Goal: Share content: Share content

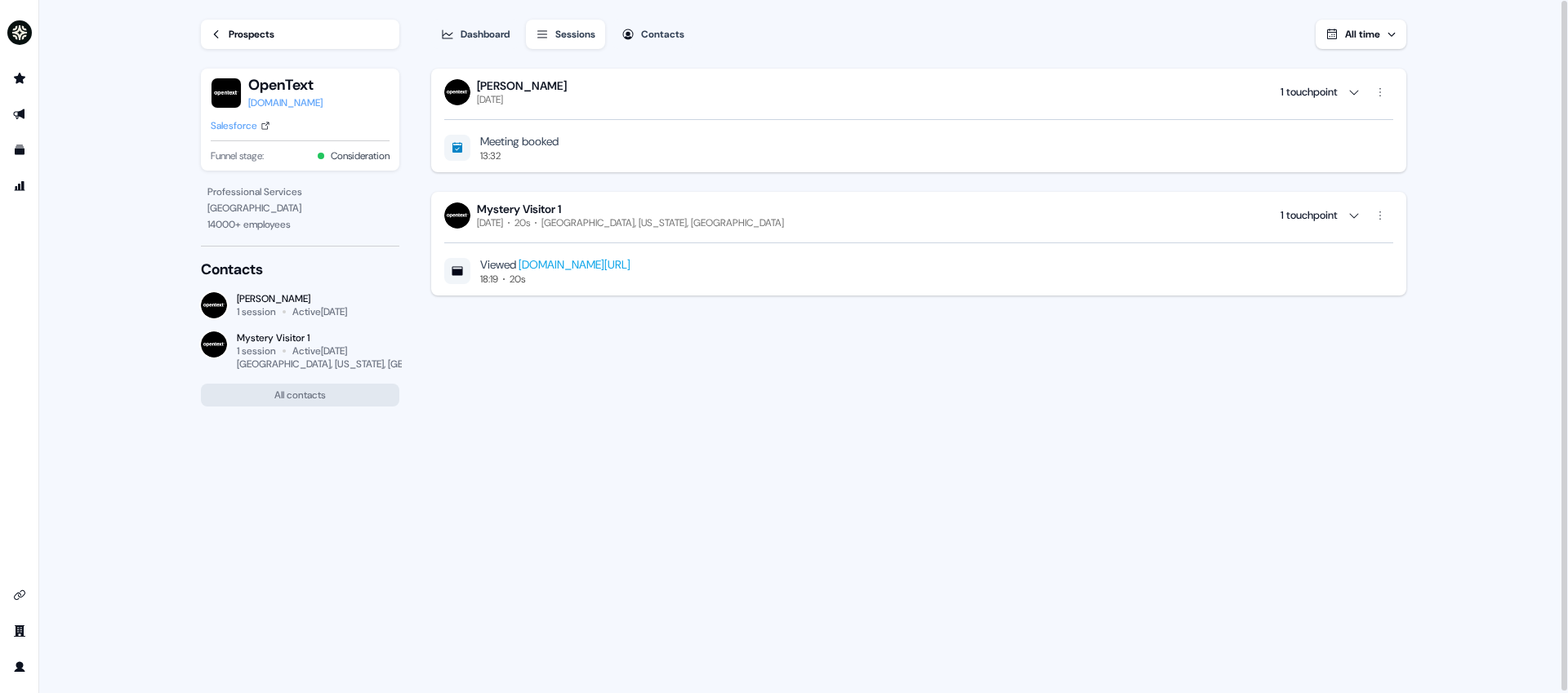
click at [260, 24] on link "Prospects" at bounding box center [300, 35] width 199 height 30
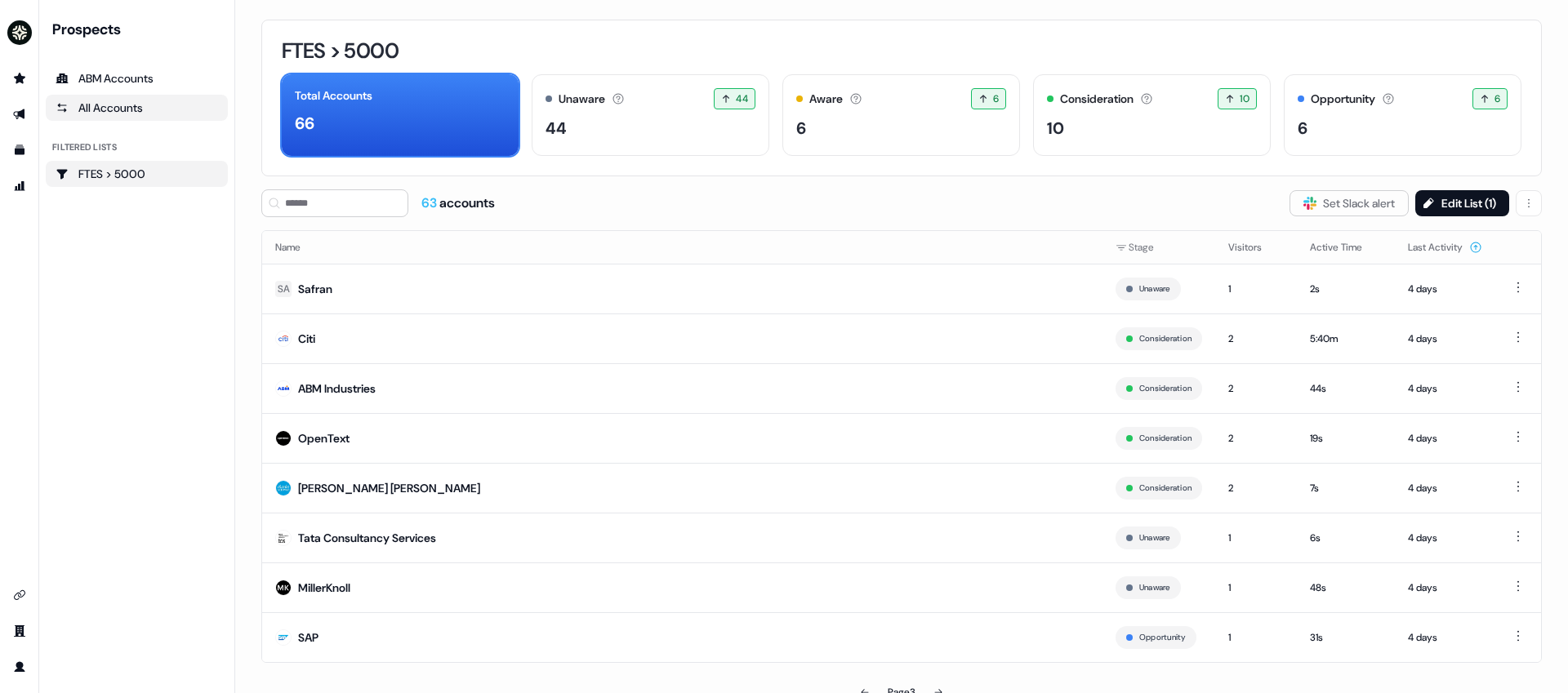
click at [136, 102] on div "All Accounts" at bounding box center [137, 107] width 163 height 17
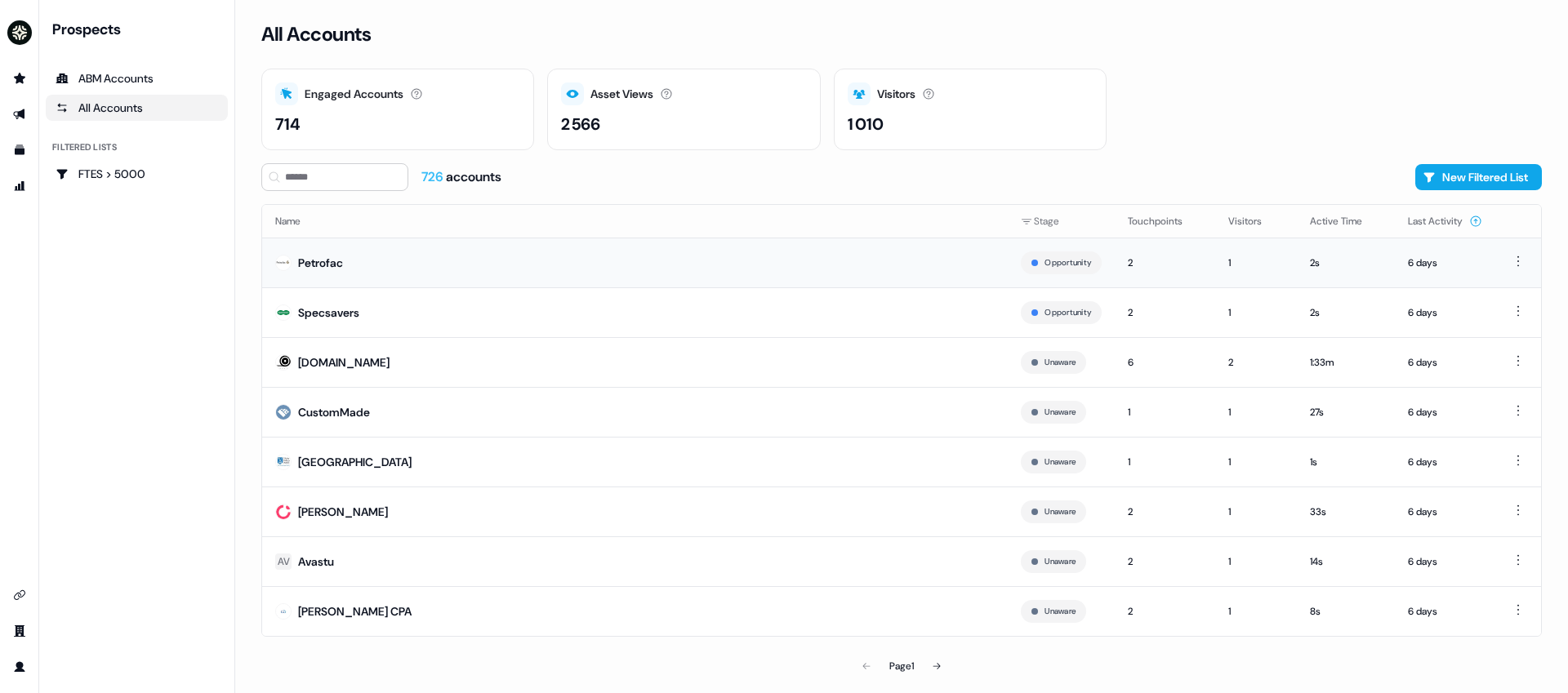
click at [329, 266] on div "Petrofac" at bounding box center [320, 263] width 45 height 17
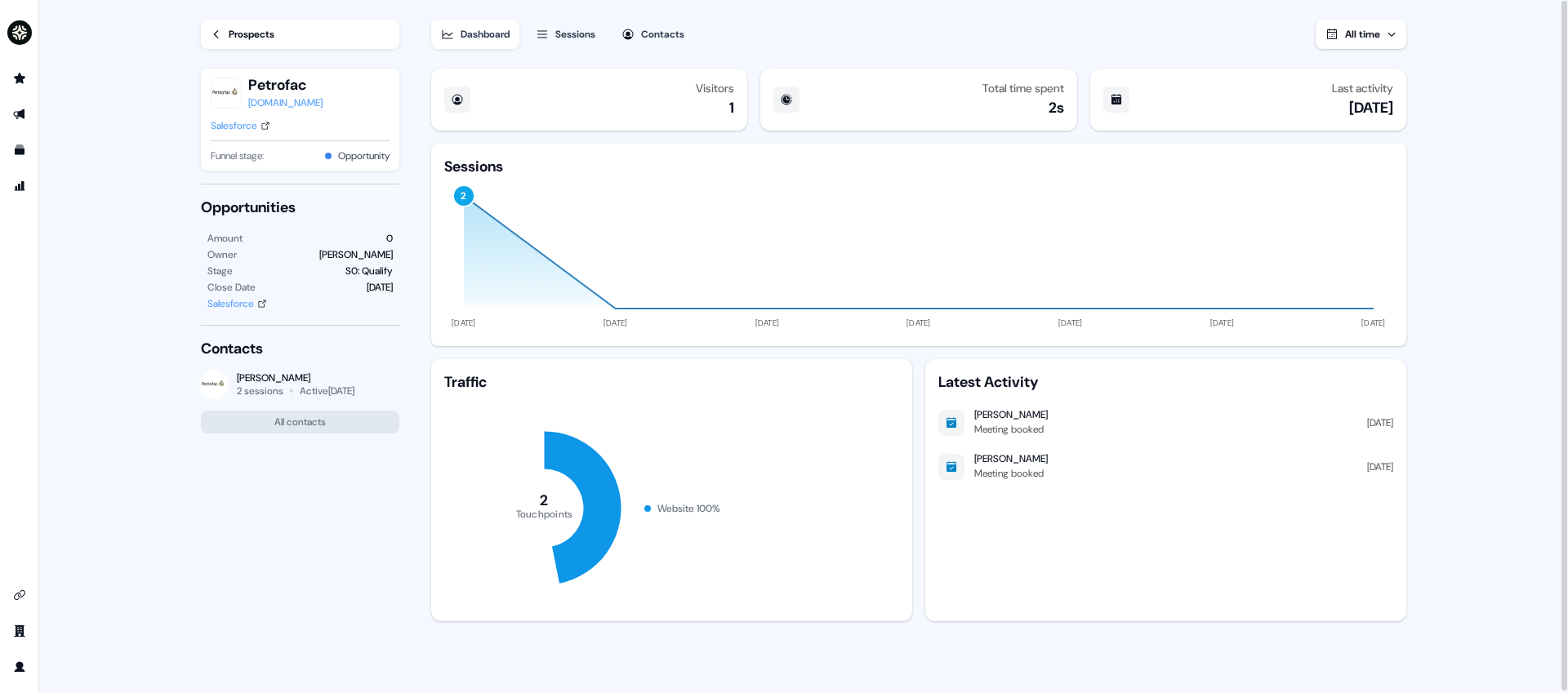
click at [212, 32] on icon at bounding box center [216, 34] width 11 height 11
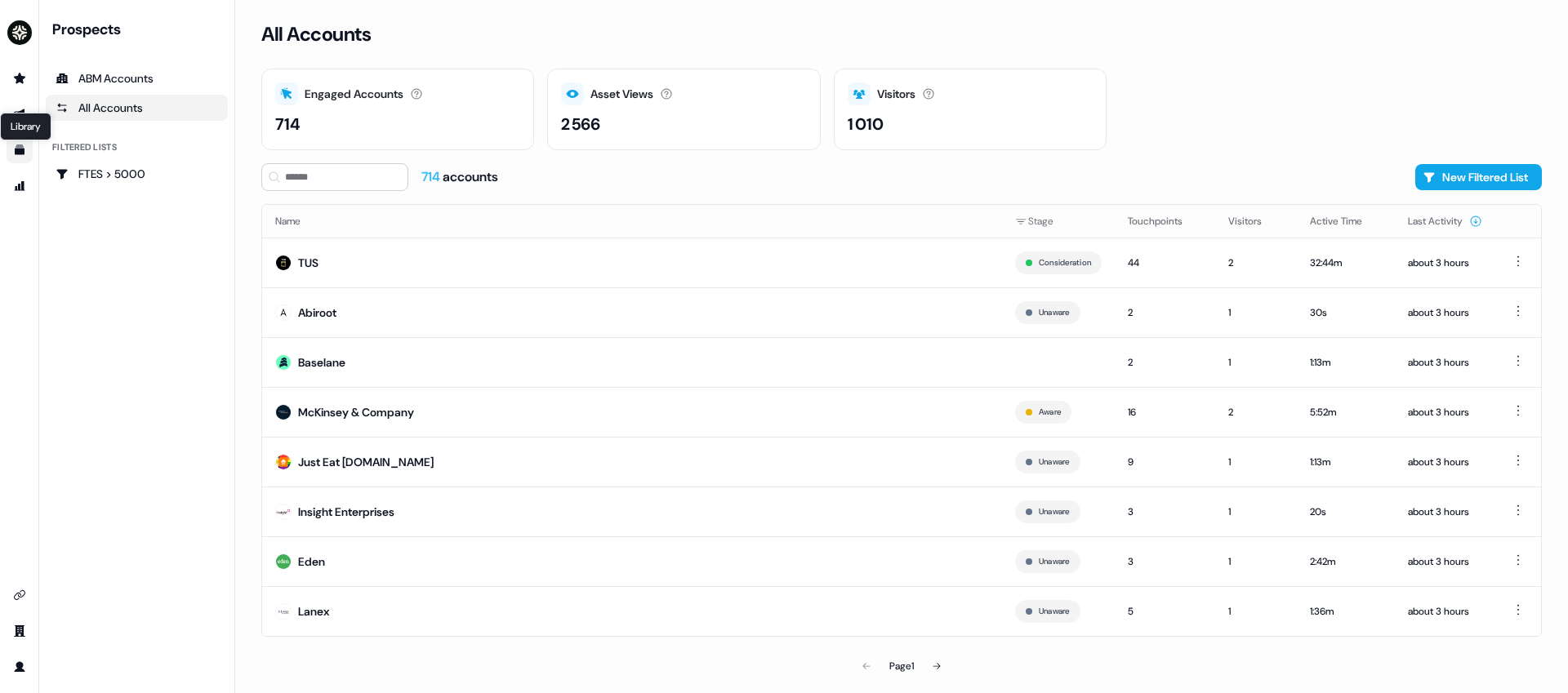
click at [20, 145] on icon "Go to templates" at bounding box center [19, 150] width 10 height 10
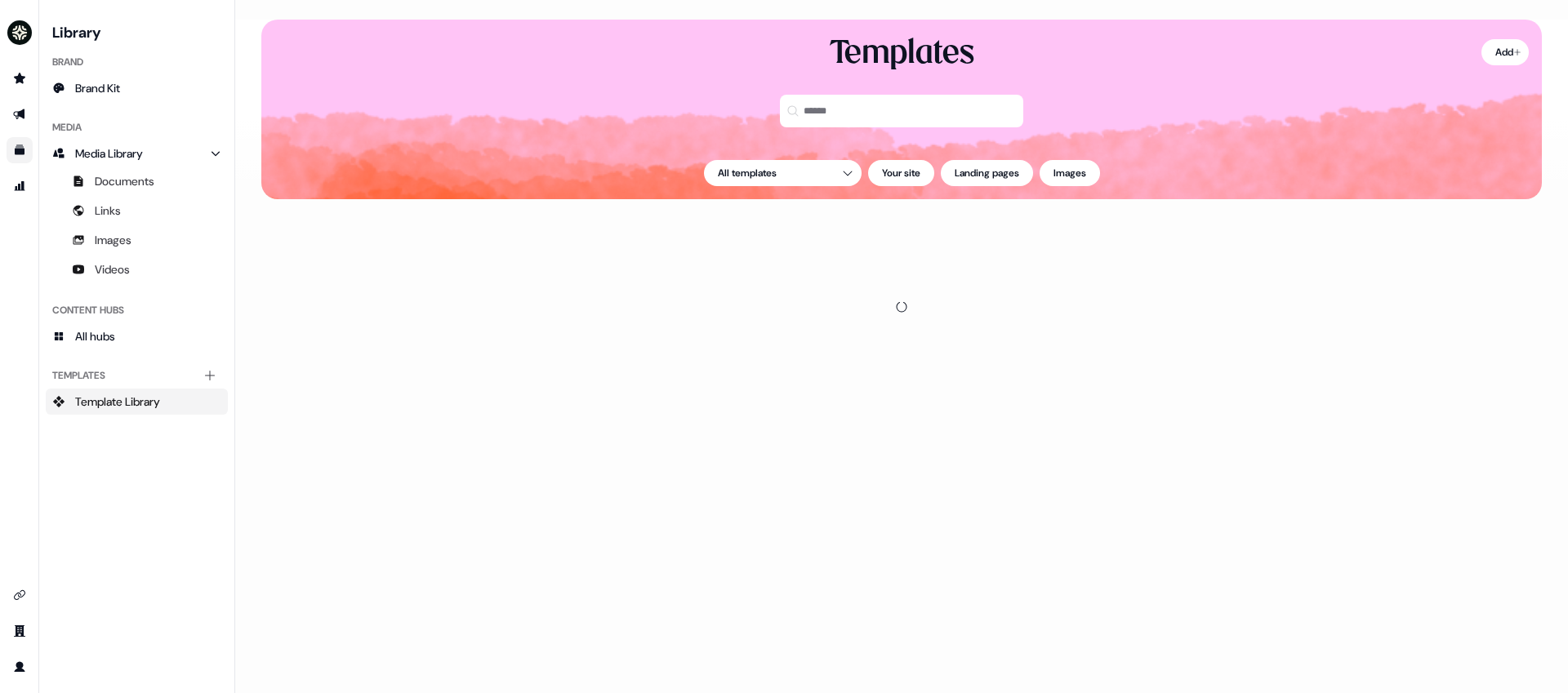
click at [20, 118] on icon "Go to outbound experience" at bounding box center [19, 114] width 13 height 13
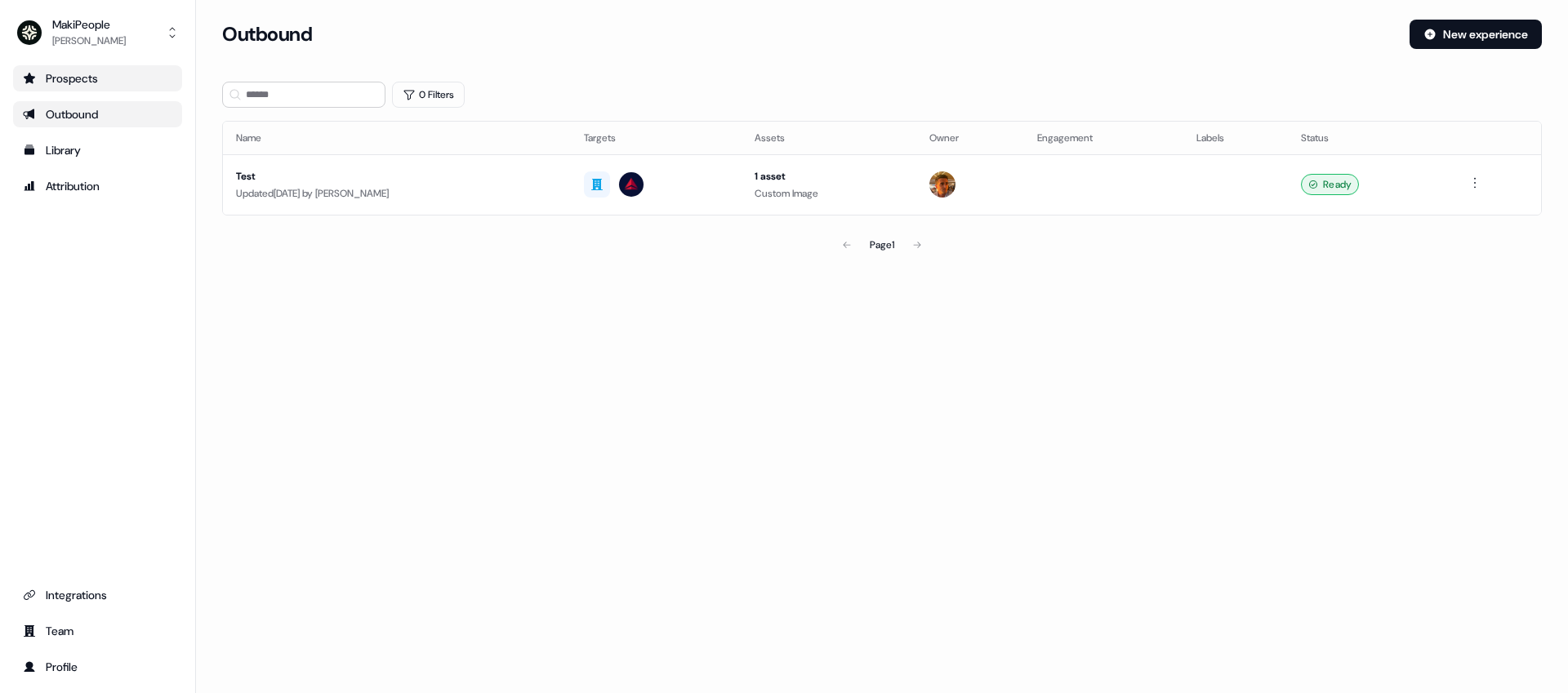
click at [24, 82] on icon "Go to prospects" at bounding box center [29, 78] width 13 height 13
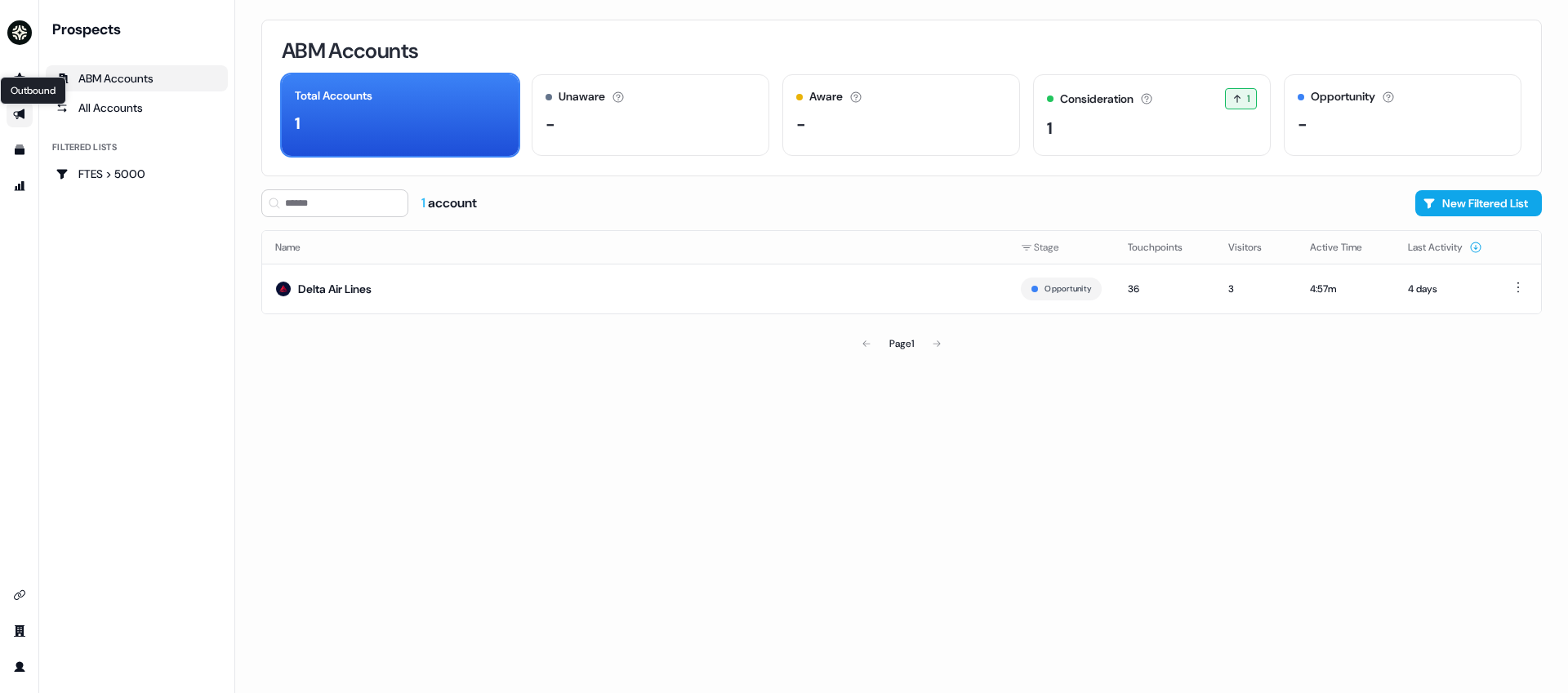
click at [15, 116] on icon "Go to outbound experience" at bounding box center [19, 114] width 13 height 13
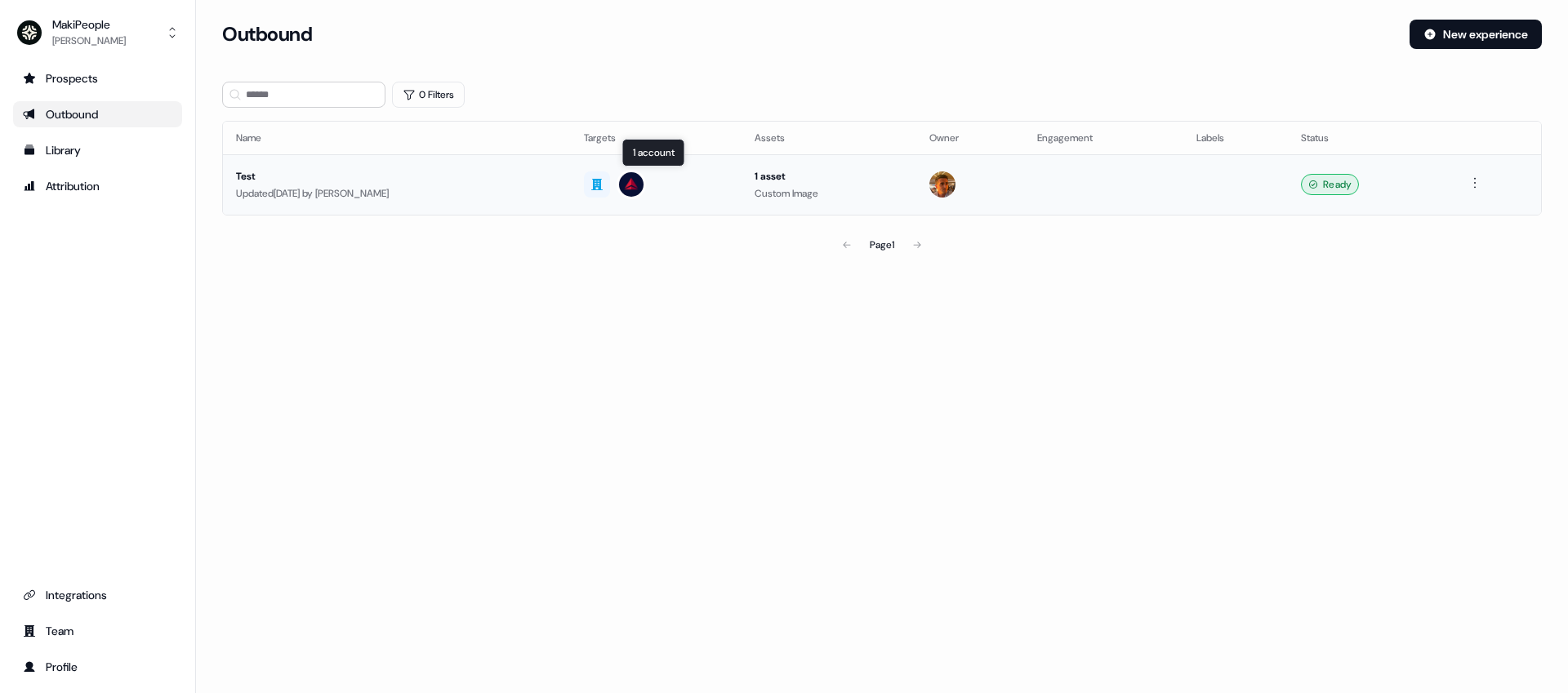
click at [730, 177] on div at bounding box center [656, 185] width 145 height 30
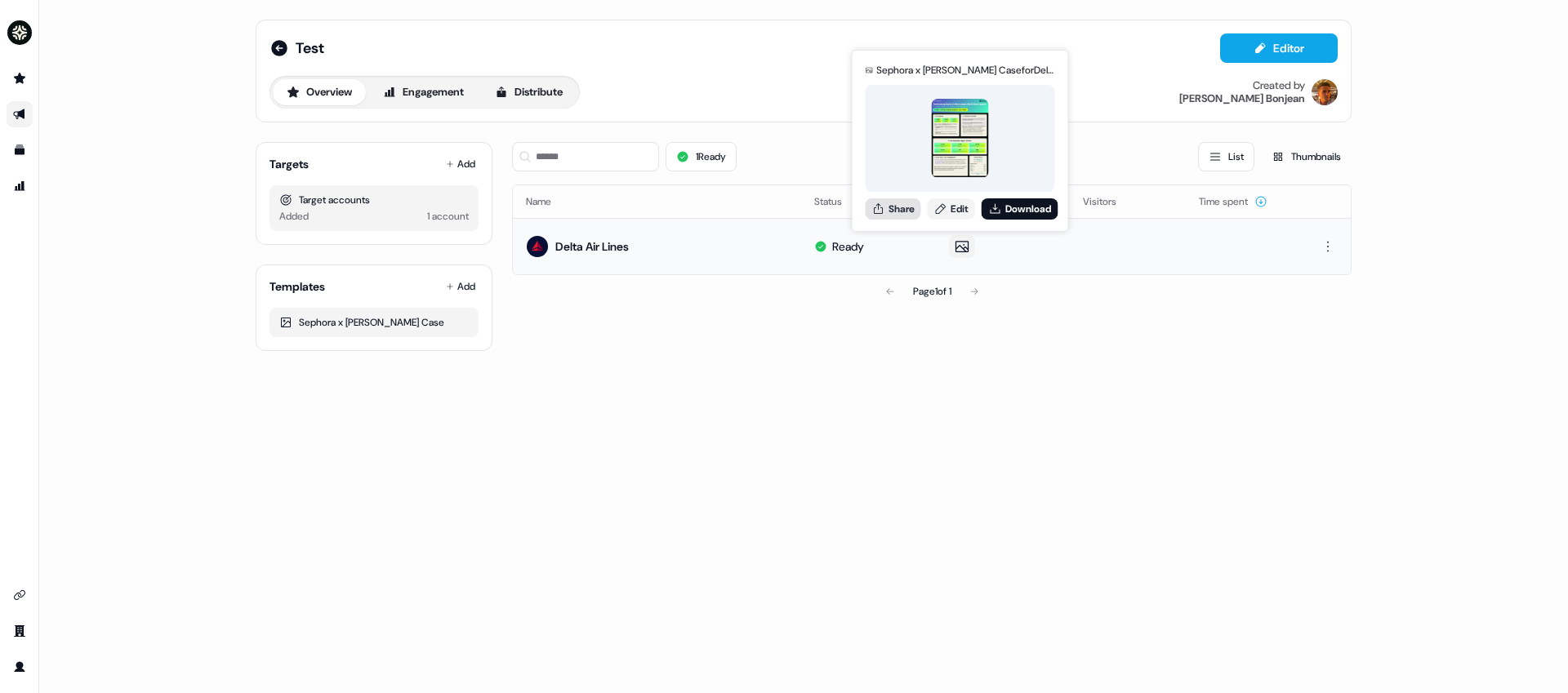
click at [905, 205] on button "Share" at bounding box center [893, 209] width 56 height 21
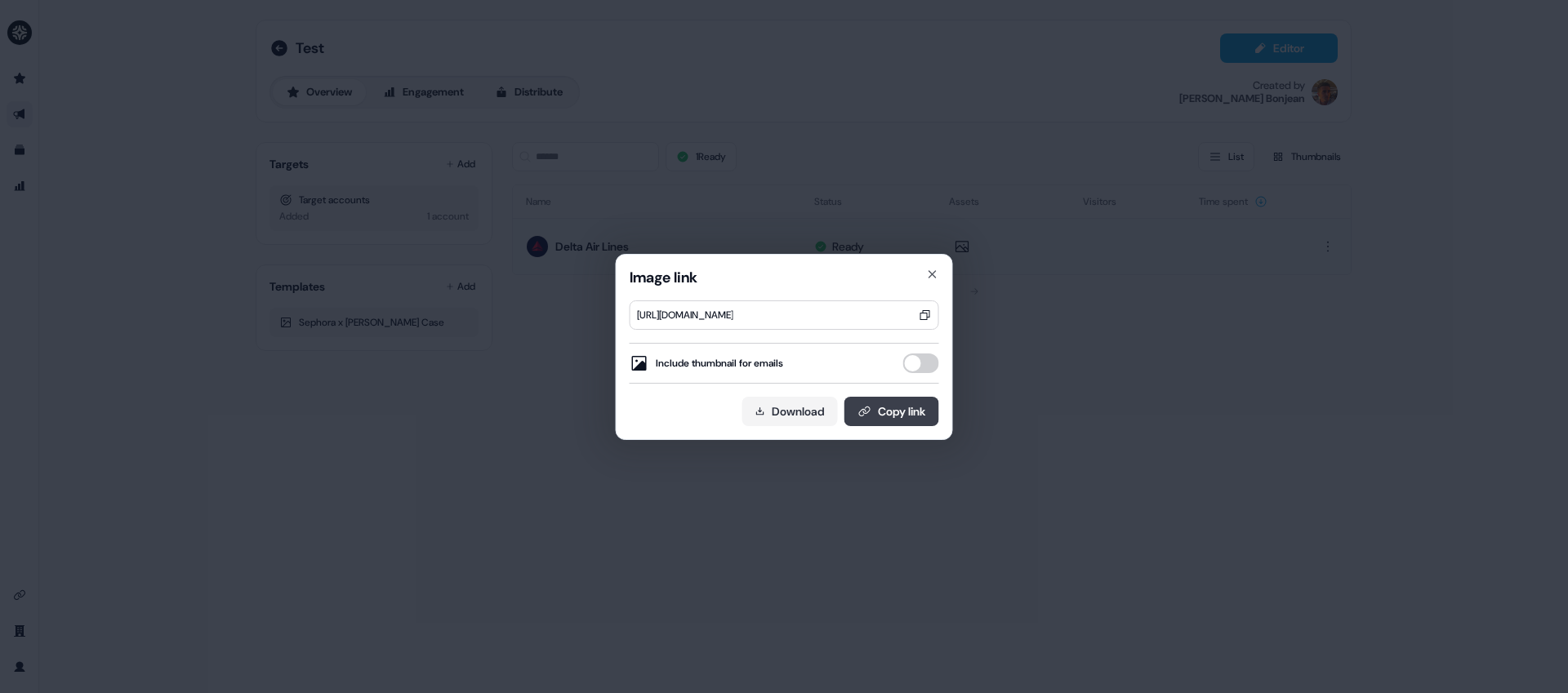
click at [897, 409] on button "Copy link" at bounding box center [892, 412] width 95 height 30
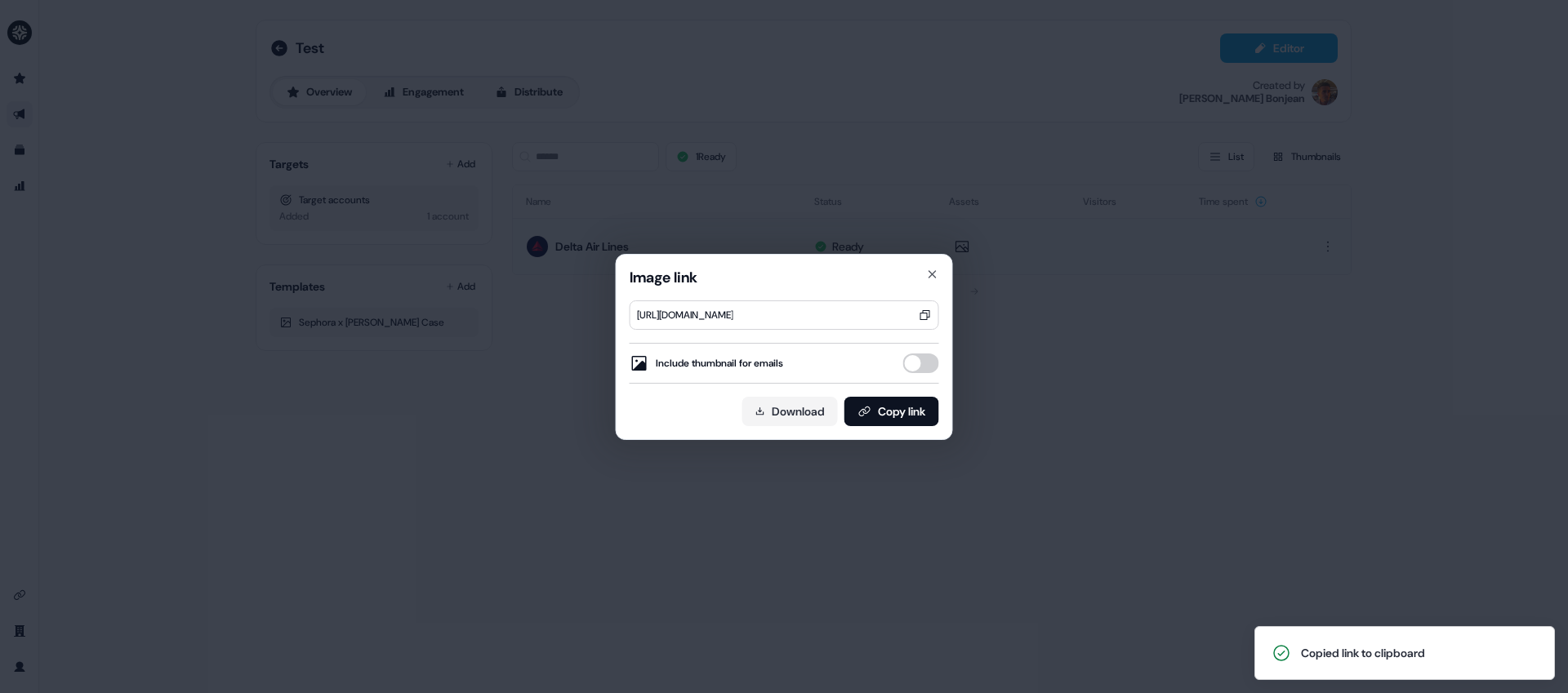
click at [367, 76] on div "Image link [URL][DOMAIN_NAME] Include thumbnail for emails Download Copy link C…" at bounding box center [784, 346] width 1568 height 693
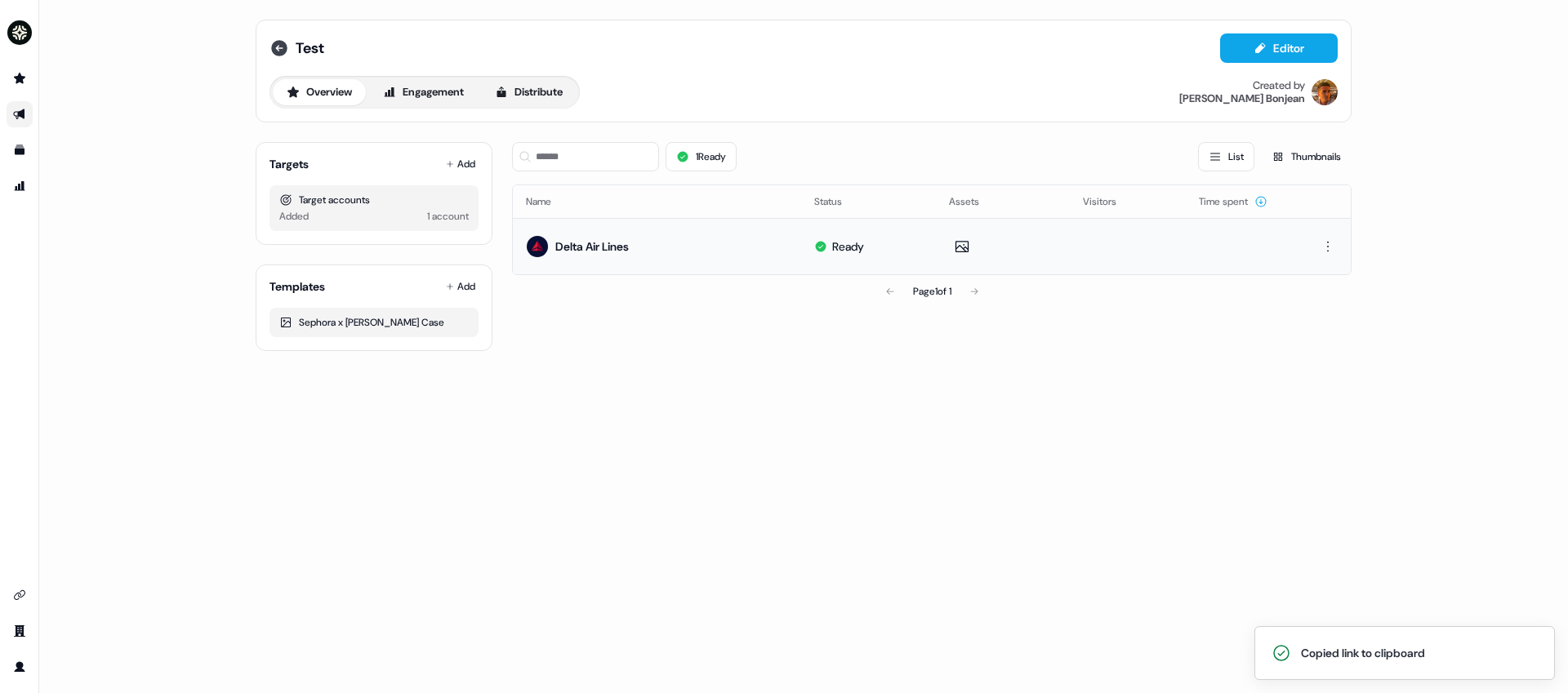
click at [282, 45] on icon at bounding box center [279, 48] width 17 height 17
